Goal: Transaction & Acquisition: Obtain resource

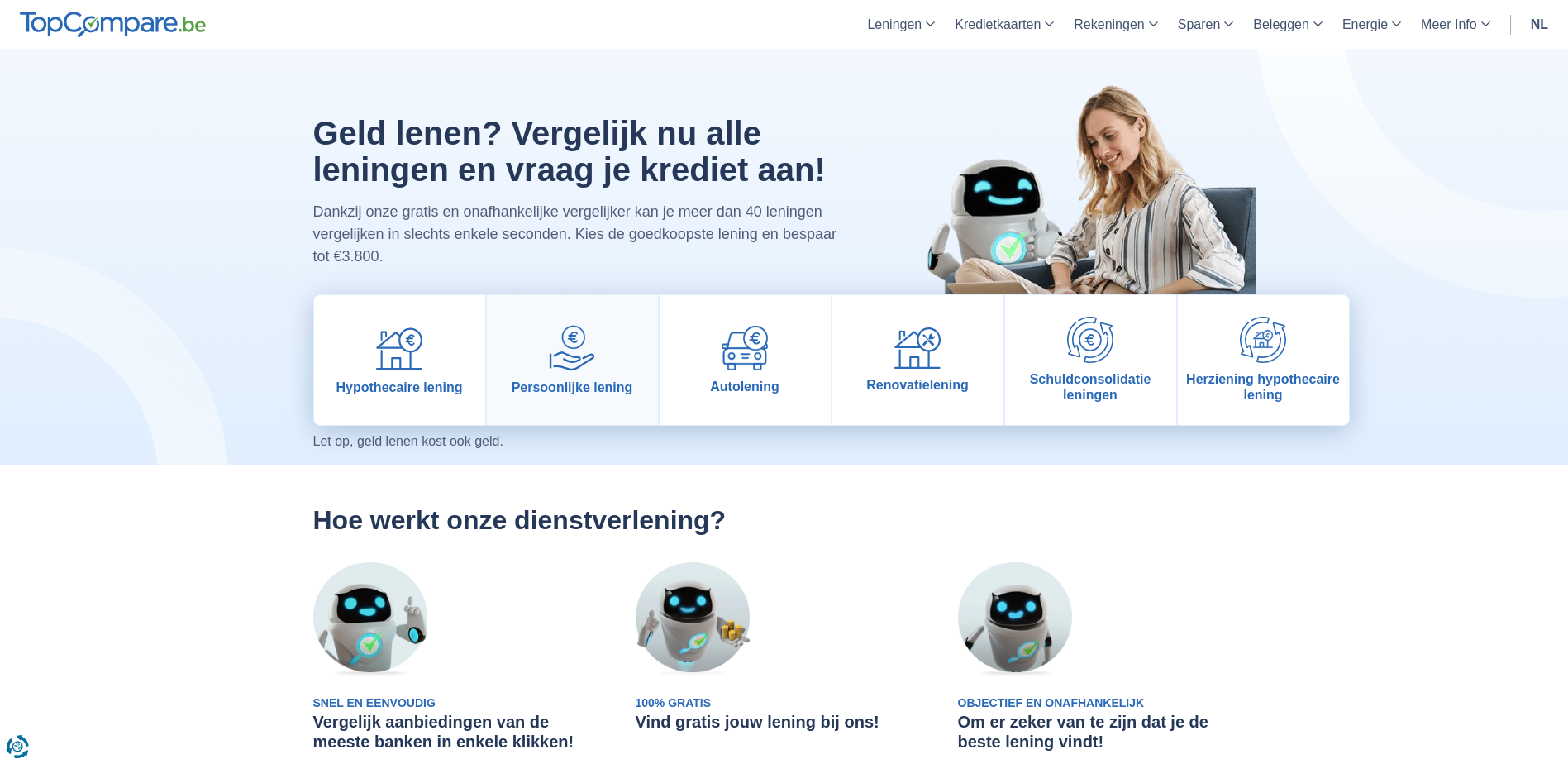
click at [565, 367] on img at bounding box center [571, 348] width 46 height 46
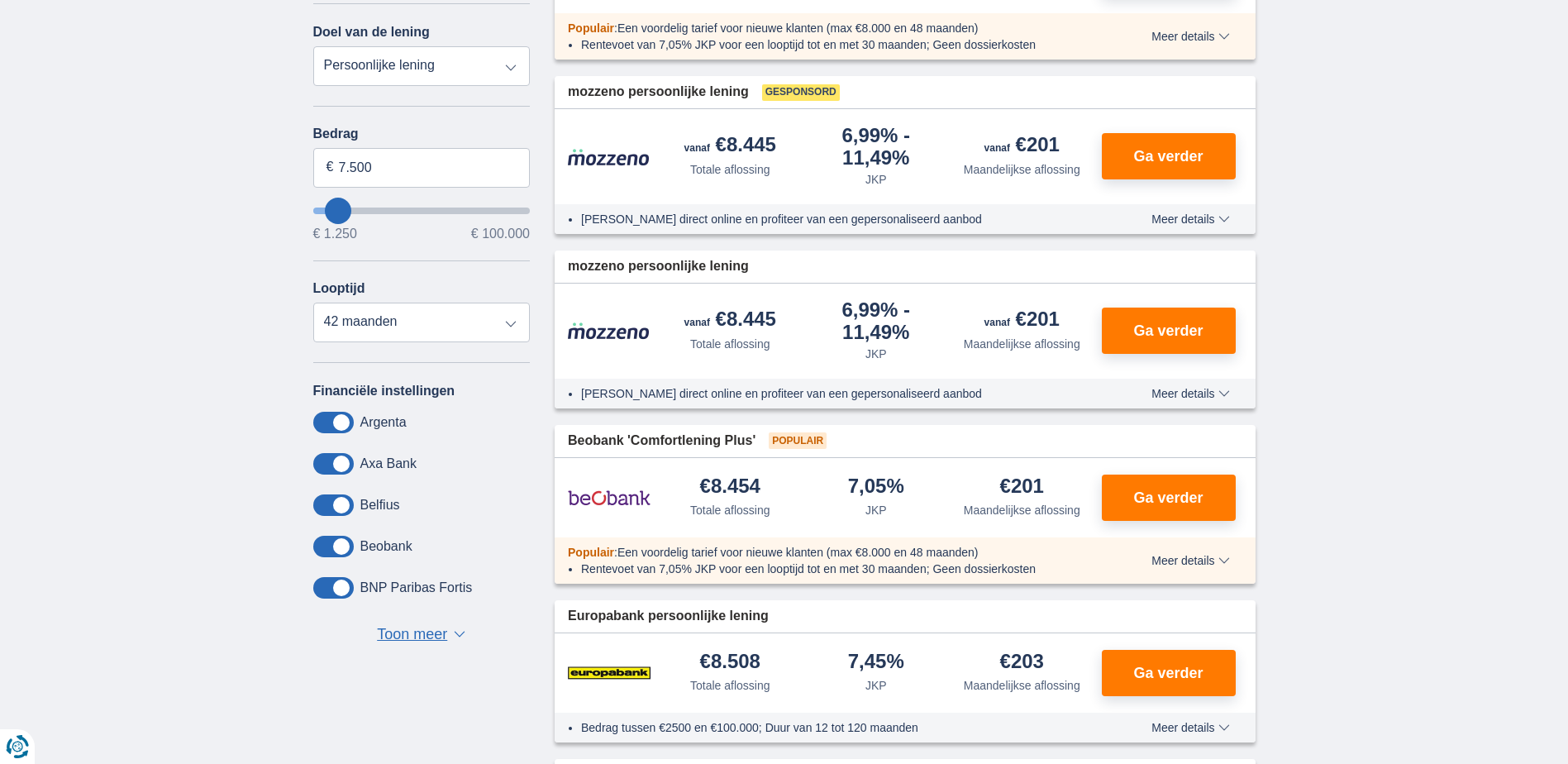
scroll to position [414, 0]
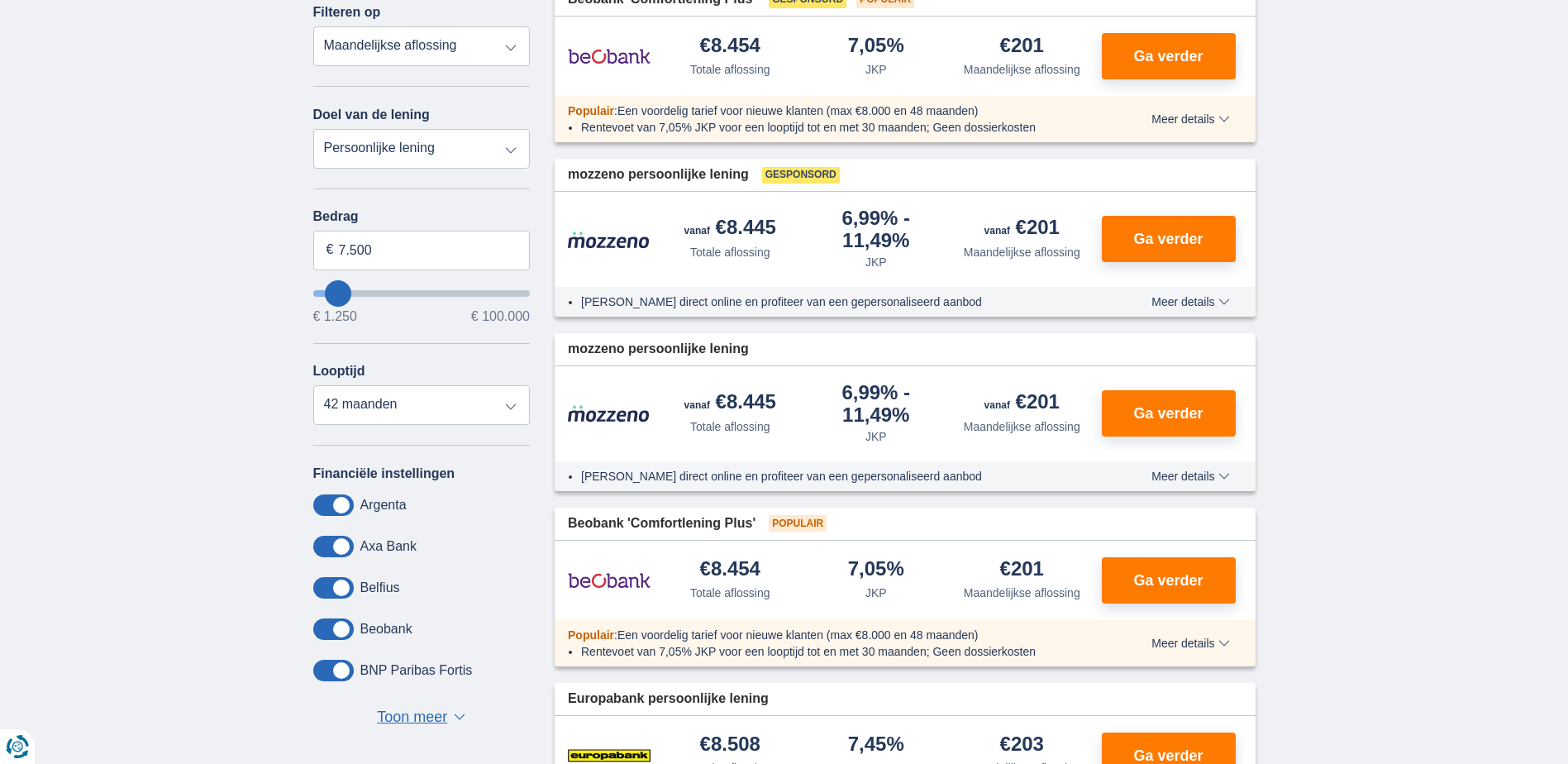
type input "6.250"
type input "6250"
type input "7.250"
type input "8250"
type input "8.250"
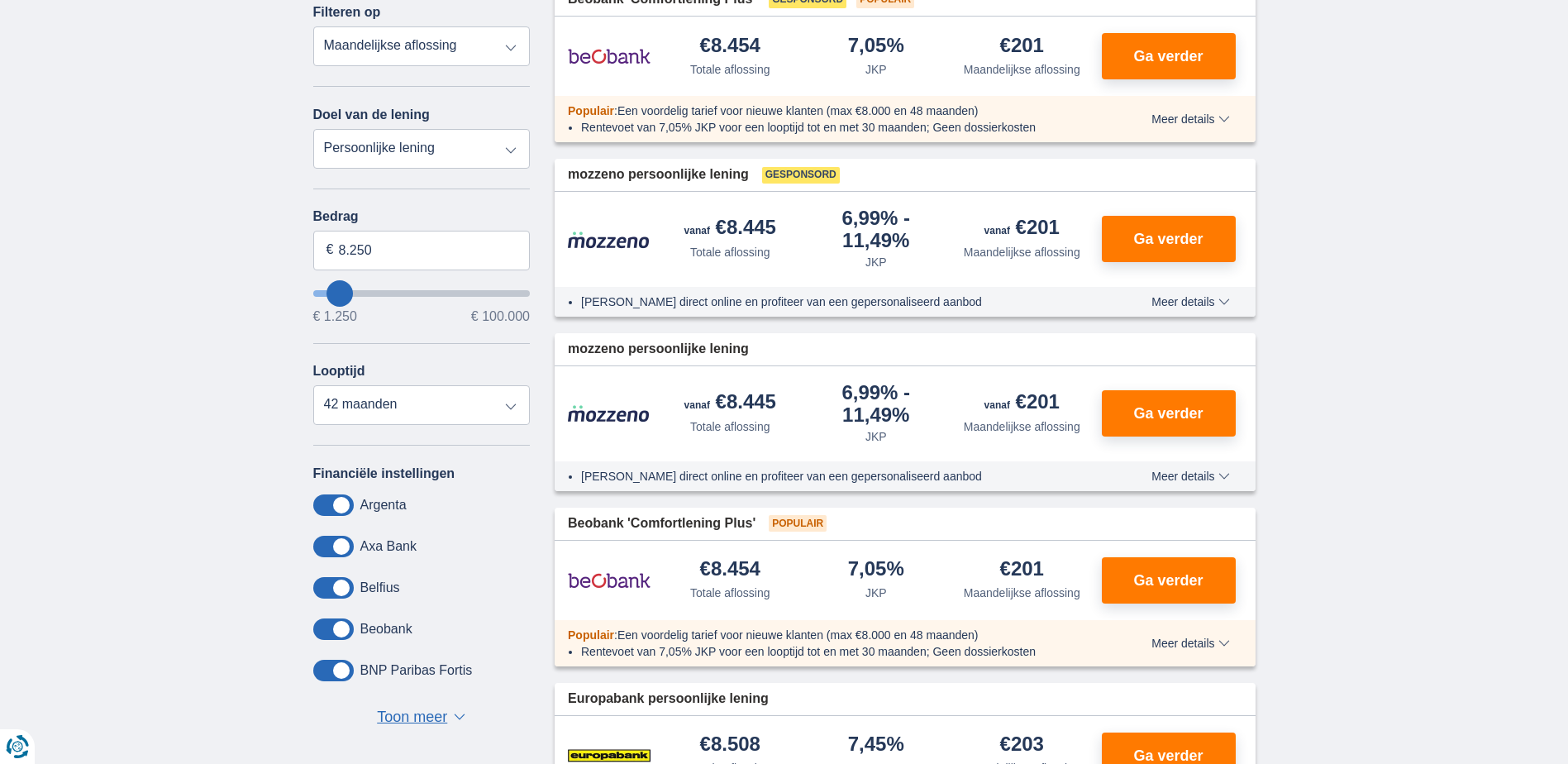
select select "48"
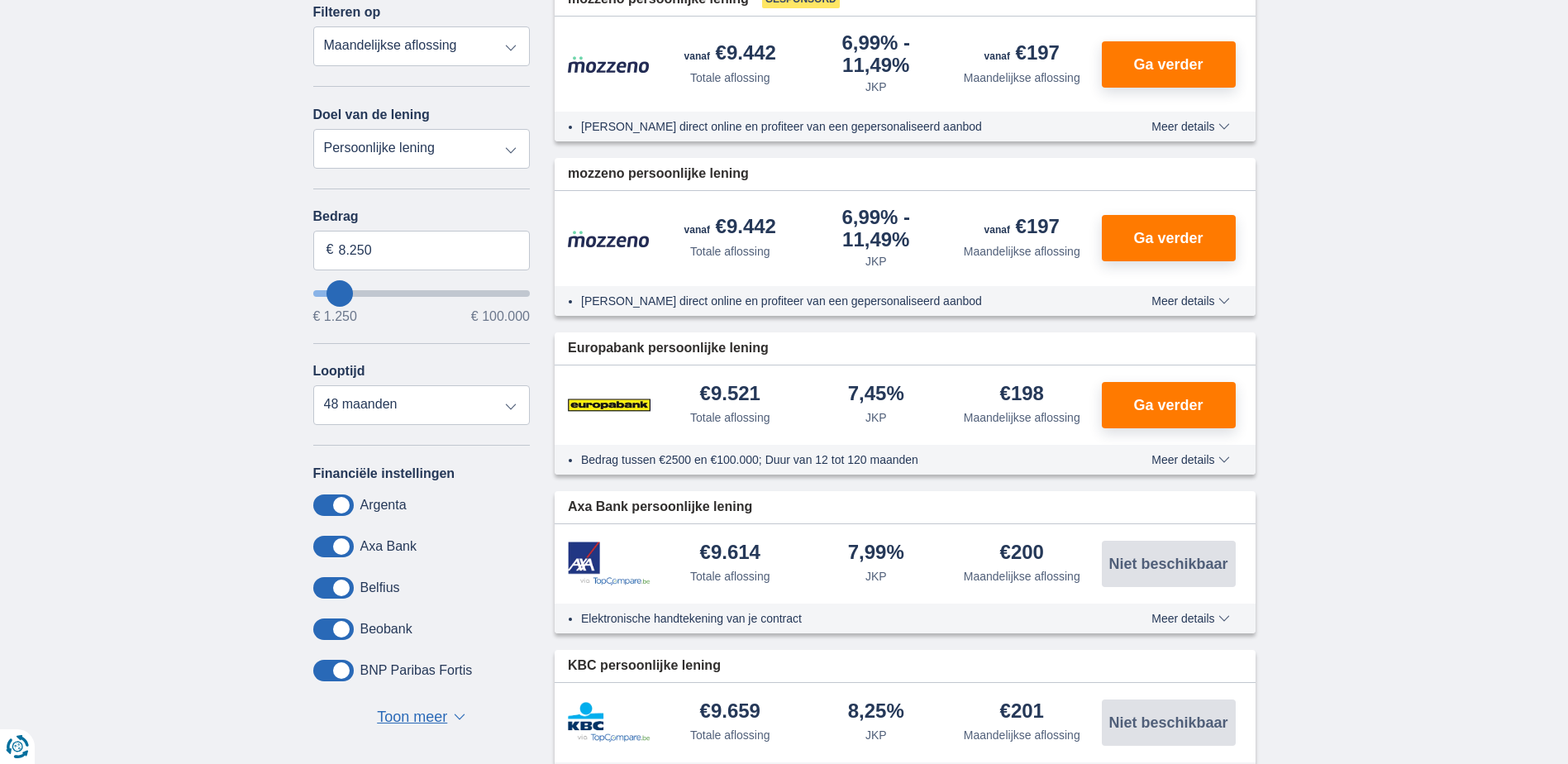
type input "11.250"
type input "13250"
type input "13.250"
select select "60"
type input "49.250"
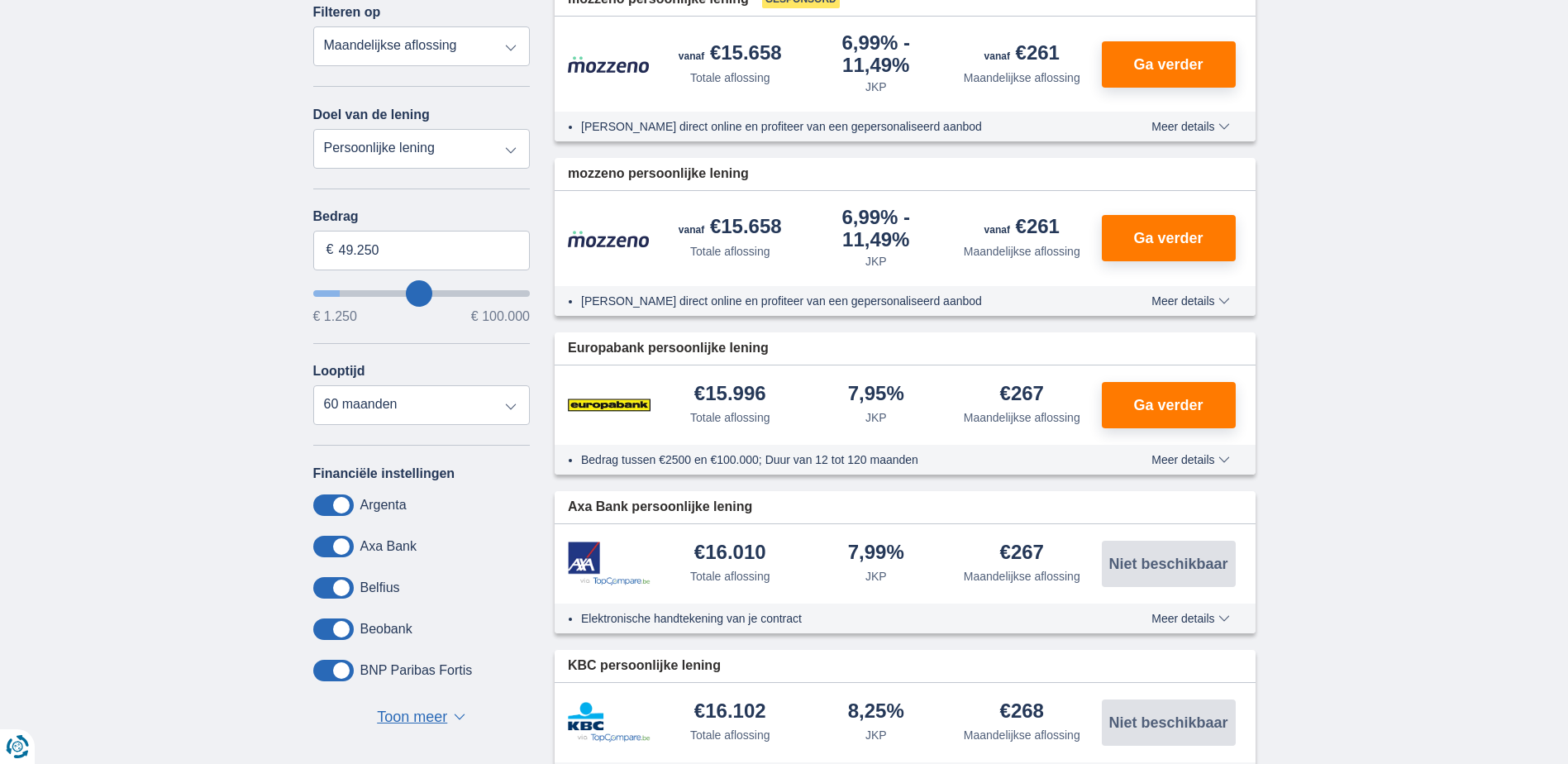
type input "49250"
click at [419, 295] on input "wantToBorrow" at bounding box center [422, 293] width 217 height 6
select select "120"
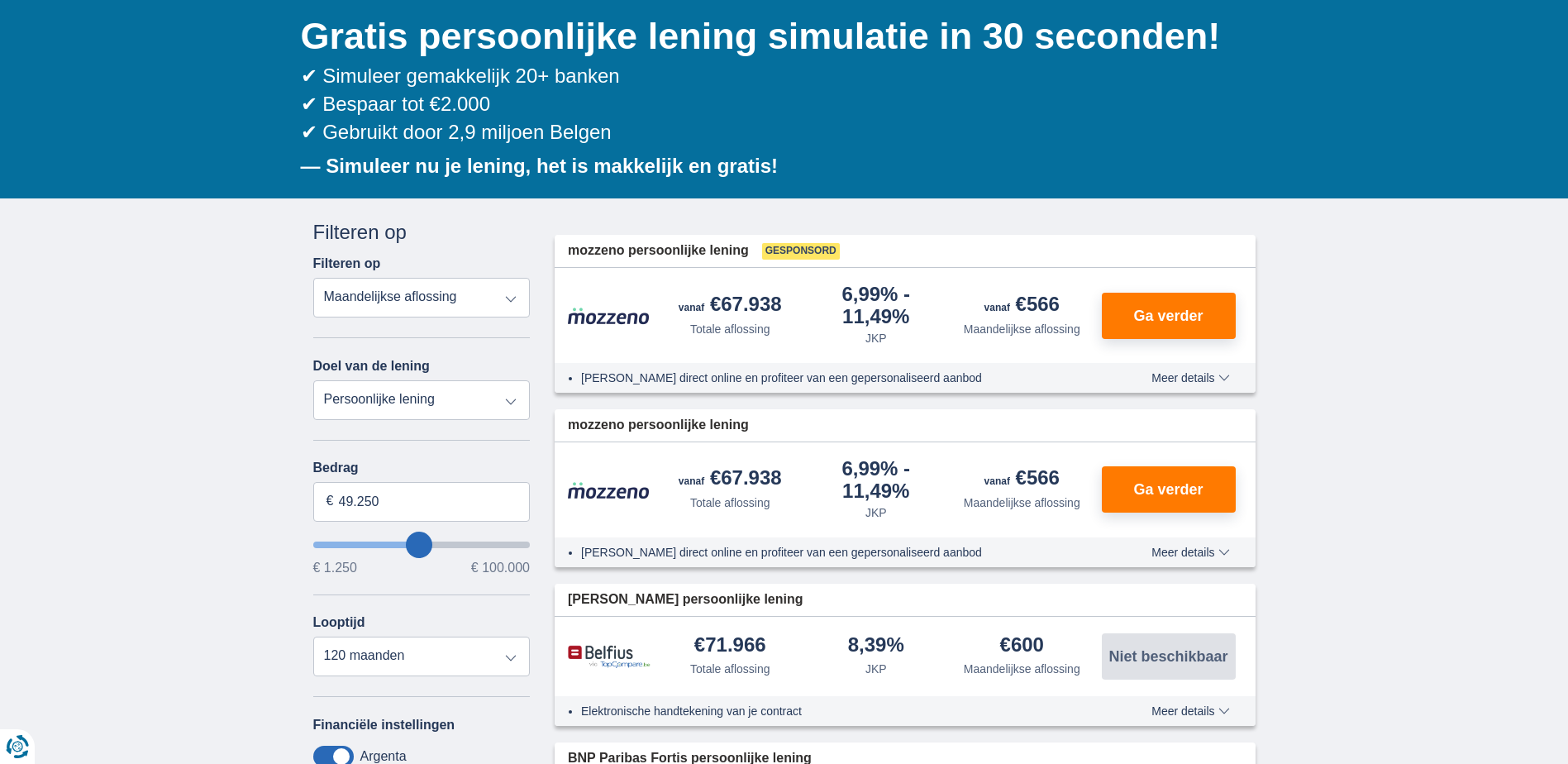
scroll to position [166, 0]
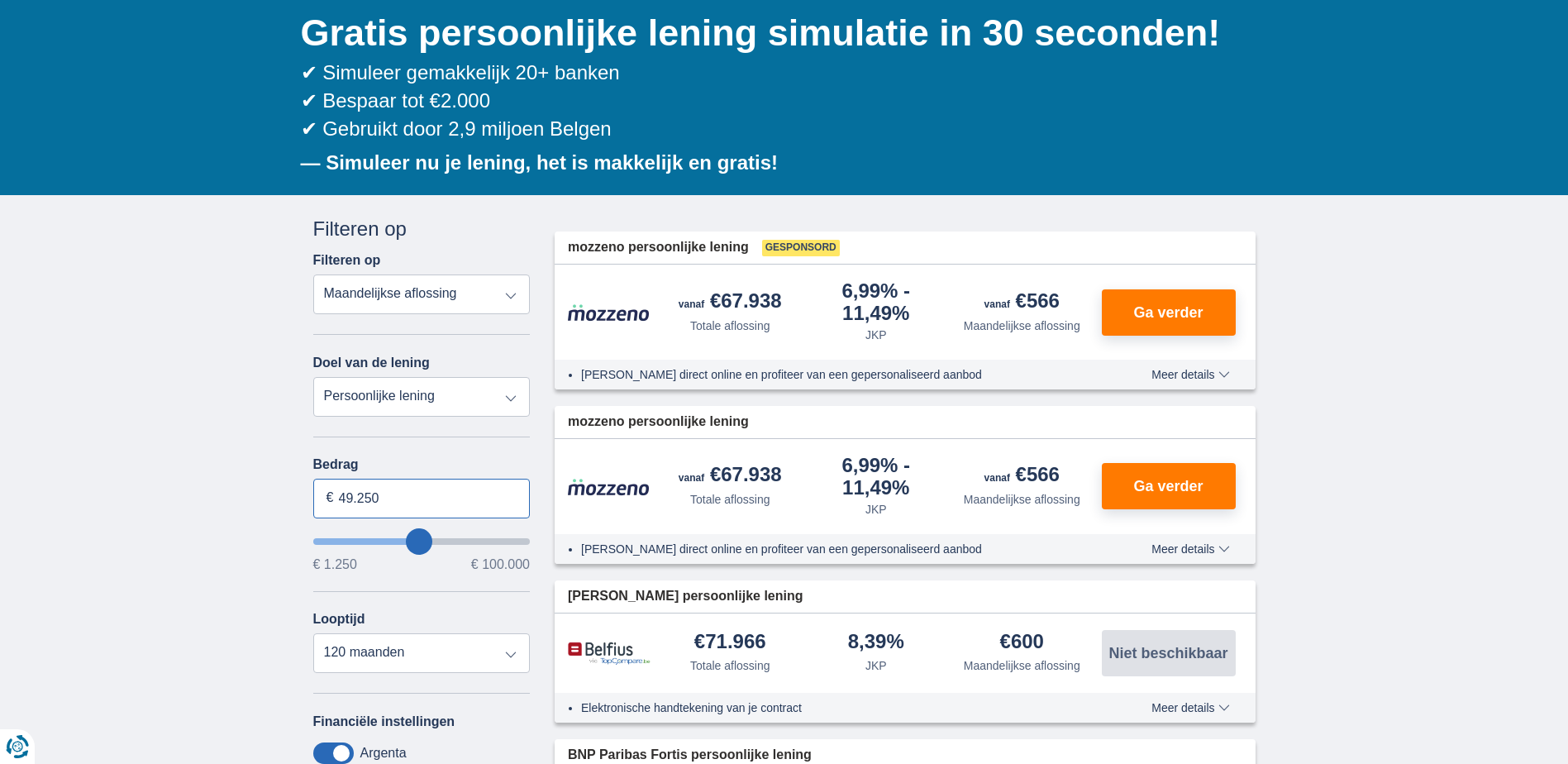
click at [387, 494] on input "49.250" at bounding box center [422, 499] width 217 height 40
type input "4"
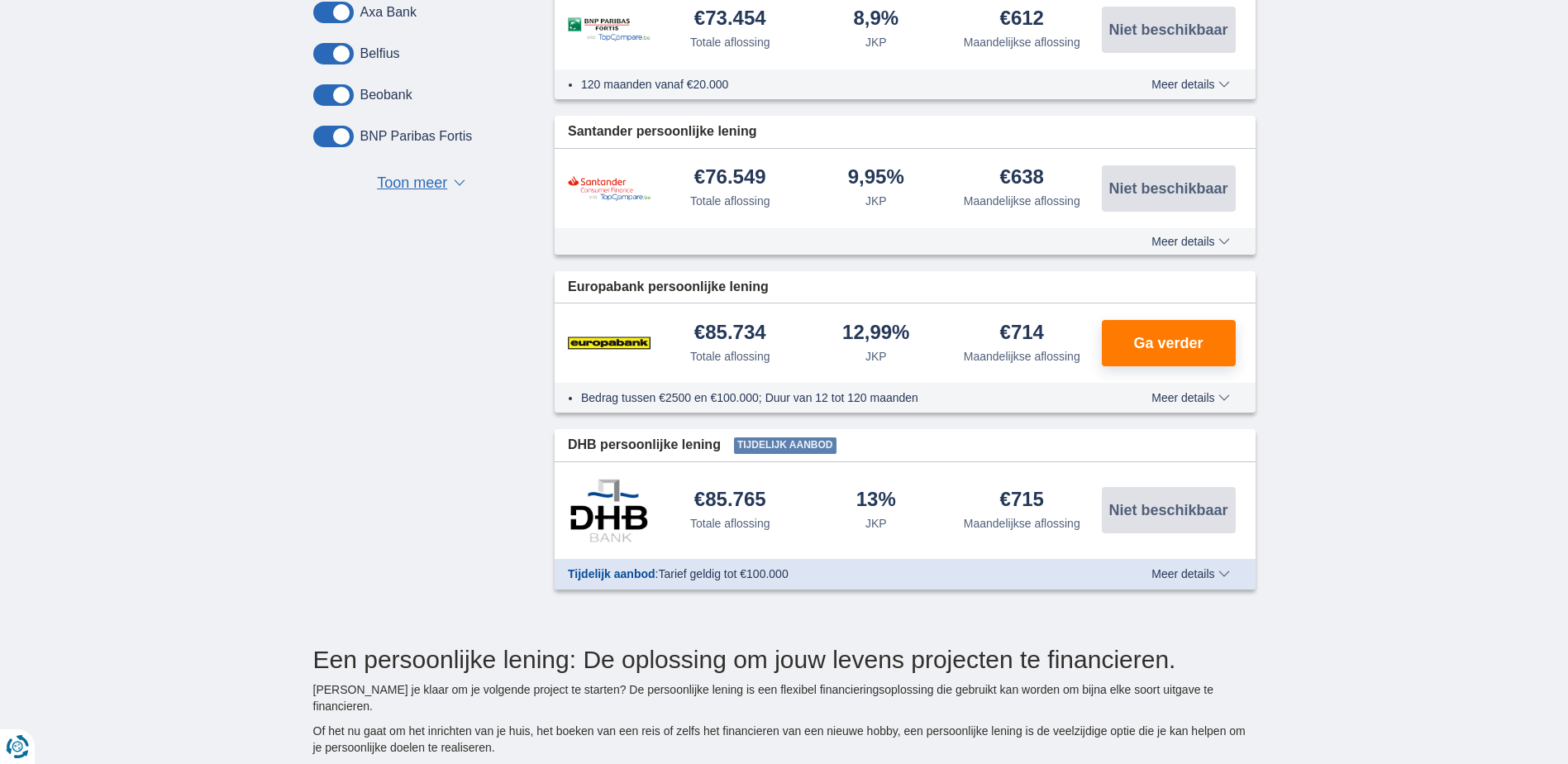
scroll to position [992, 0]
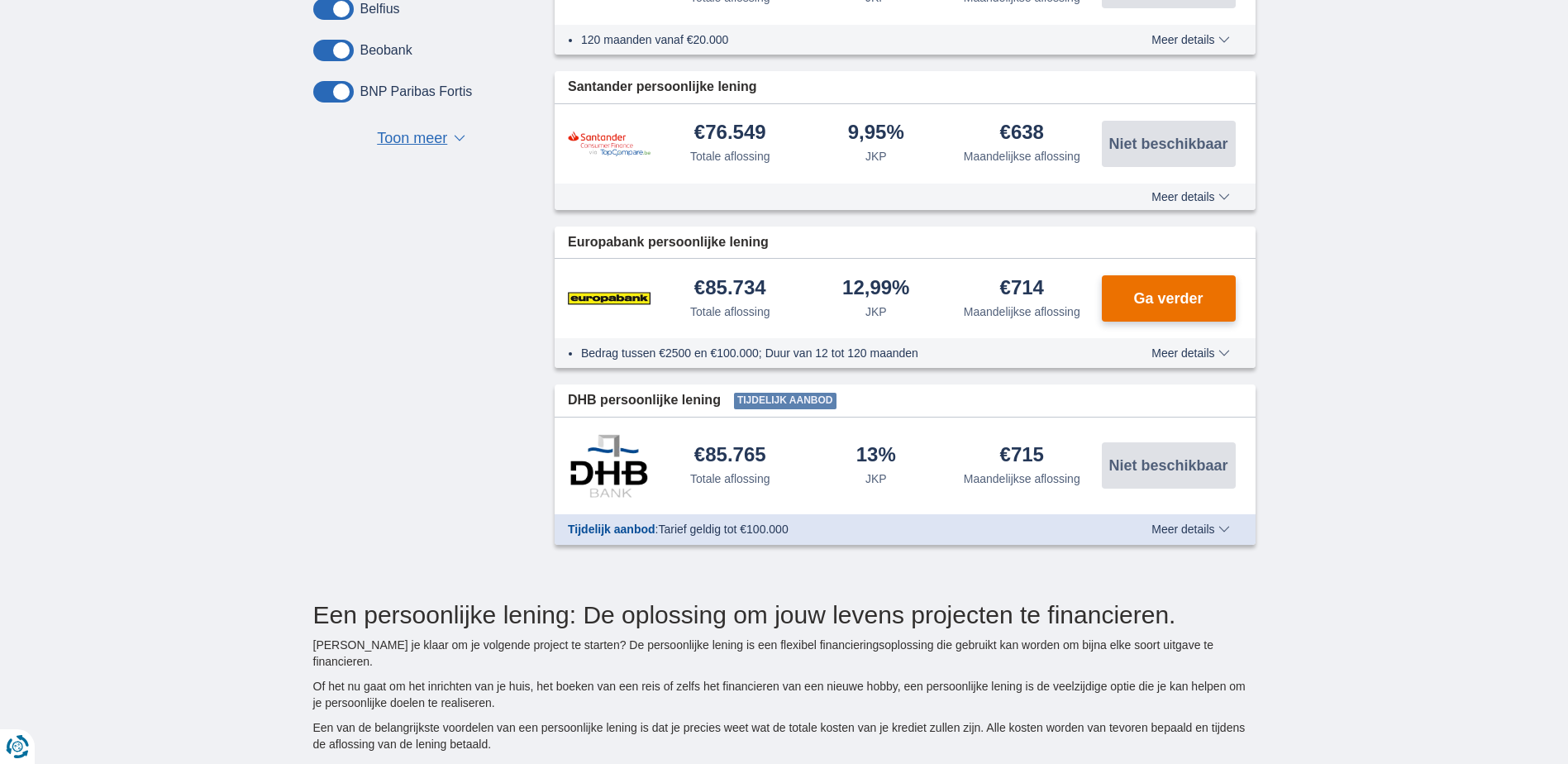
type input "20.000"
type input "20250"
select select "84"
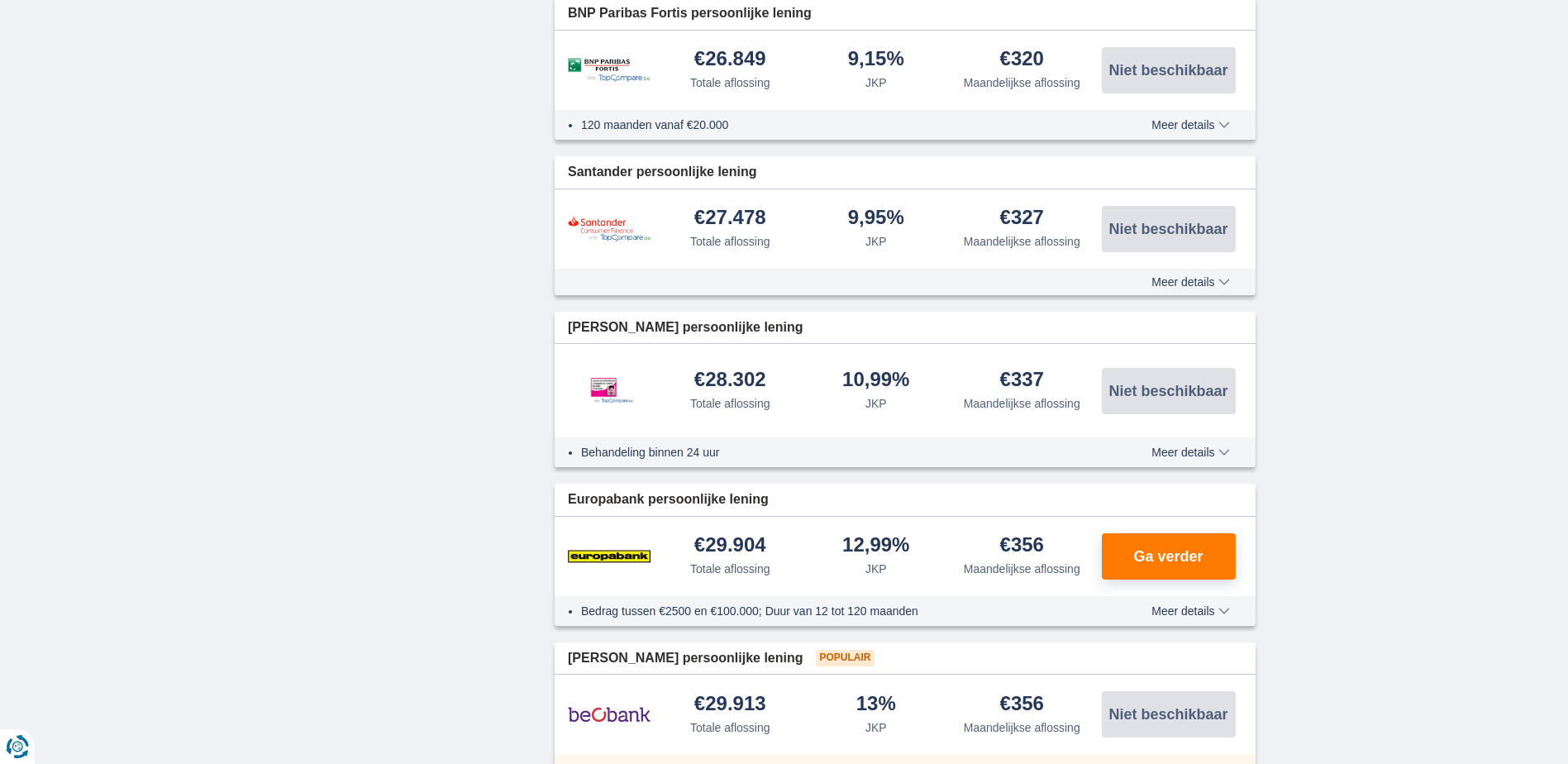
scroll to position [1240, 0]
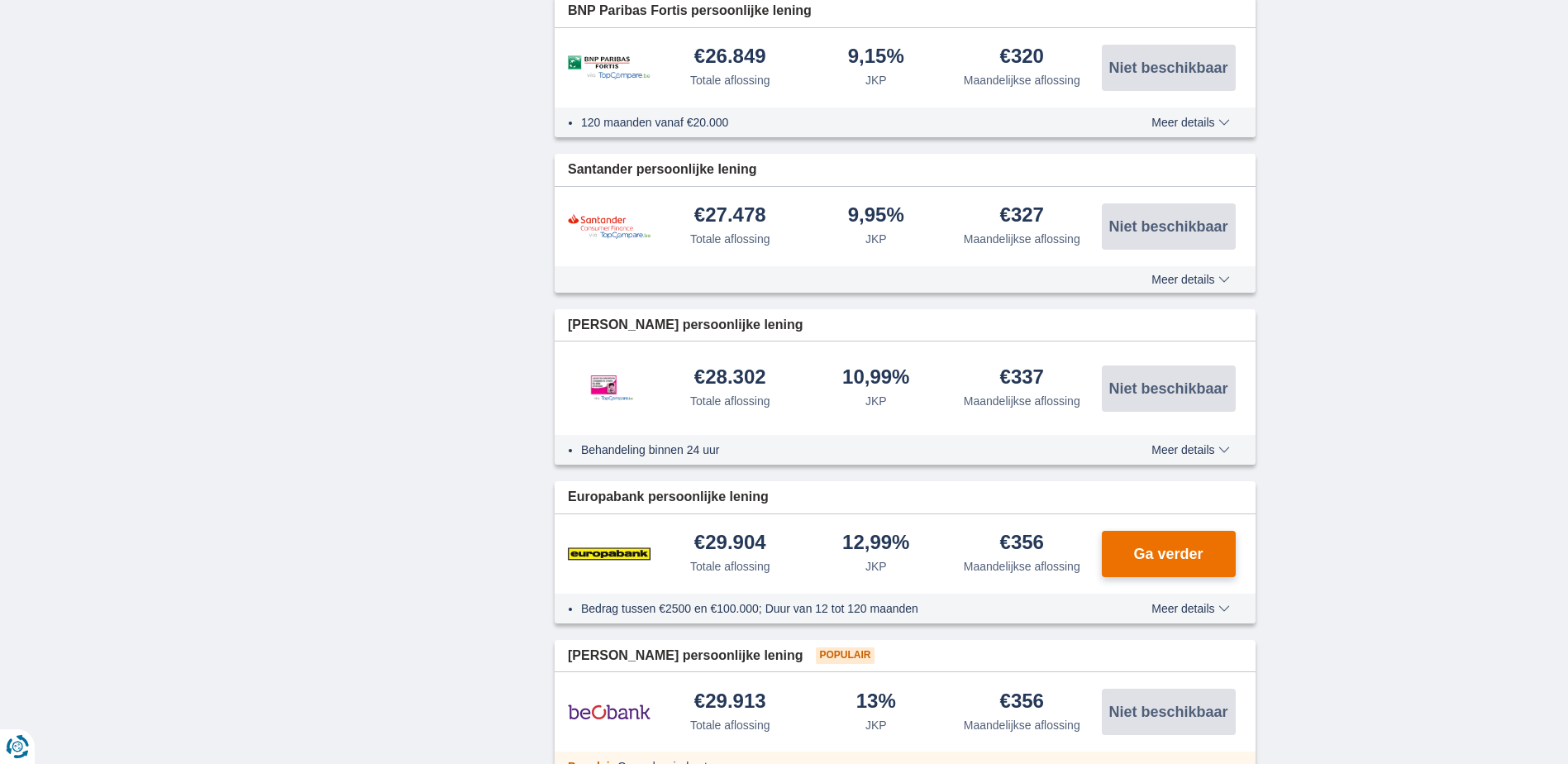
click at [1145, 549] on span "Ga verder" at bounding box center [1168, 554] width 70 height 14
